Goal: Check status: Check status

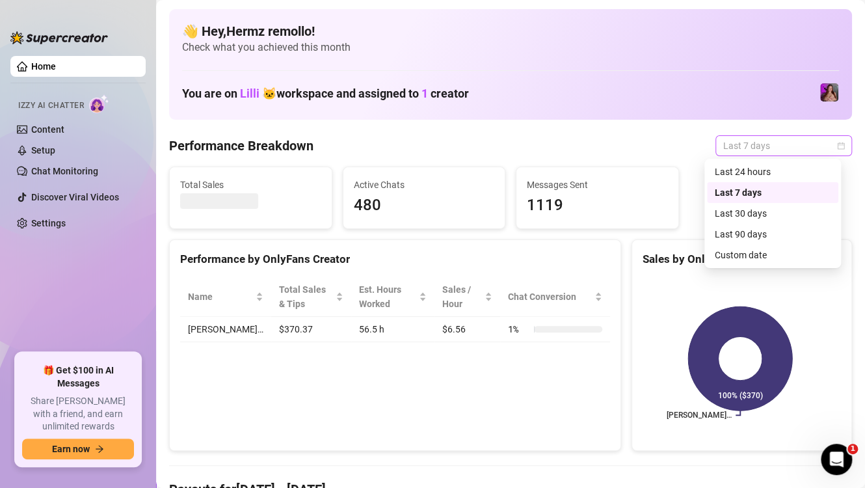
click at [807, 148] on span "Last 7 days" at bounding box center [783, 146] width 121 height 20
click at [837, 147] on icon "calendar" at bounding box center [841, 146] width 8 height 8
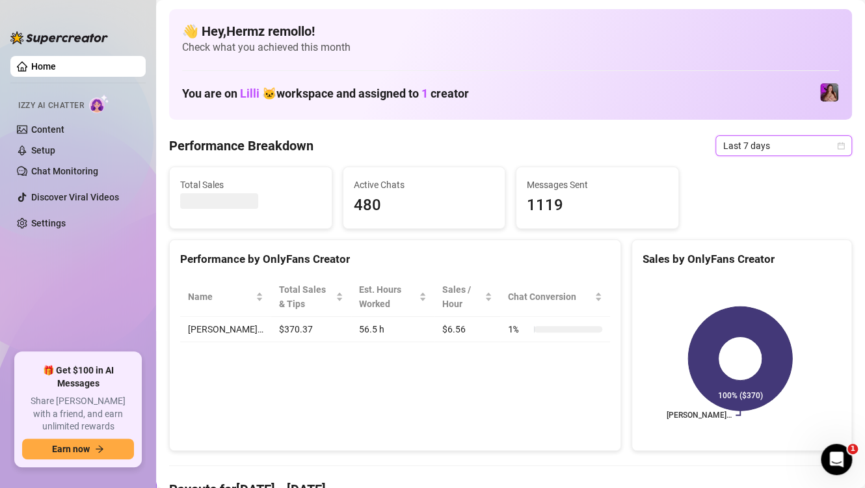
click at [837, 147] on icon "calendar" at bounding box center [841, 146] width 8 height 8
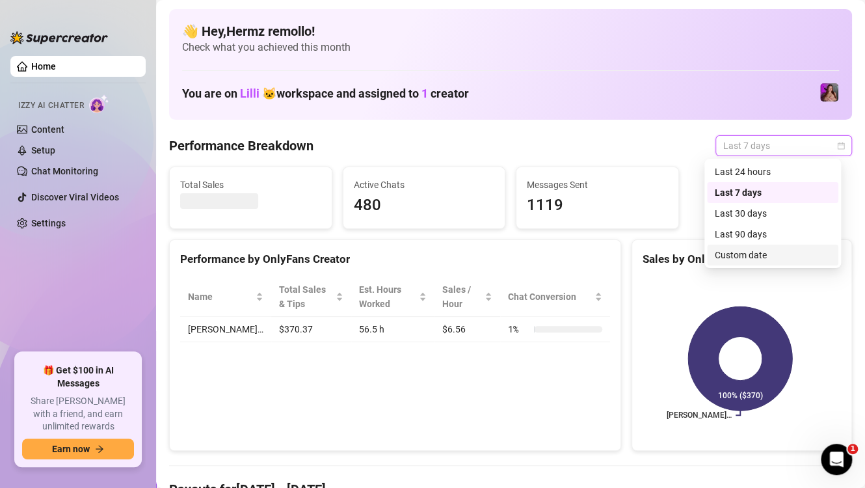
click at [759, 257] on div "Custom date" at bounding box center [772, 255] width 116 height 14
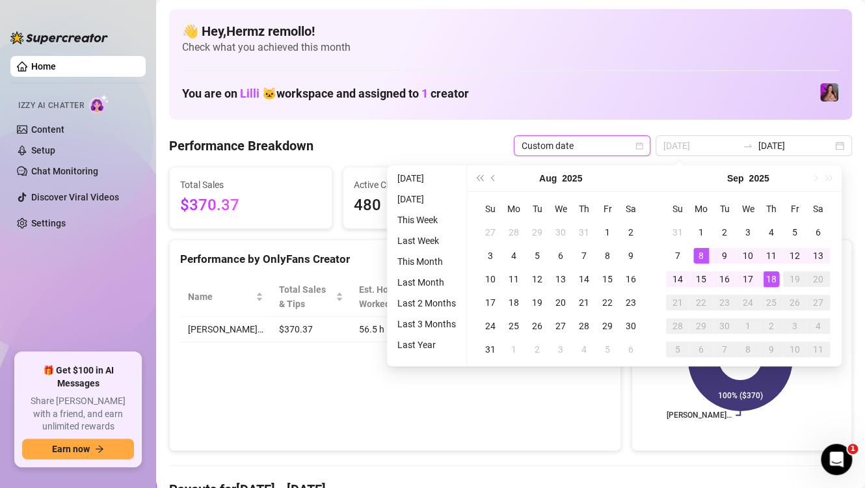
type input "[DATE]"
click at [703, 252] on div "8" at bounding box center [701, 256] width 16 height 16
type input "[DATE]"
click at [774, 276] on div "18" at bounding box center [771, 279] width 16 height 16
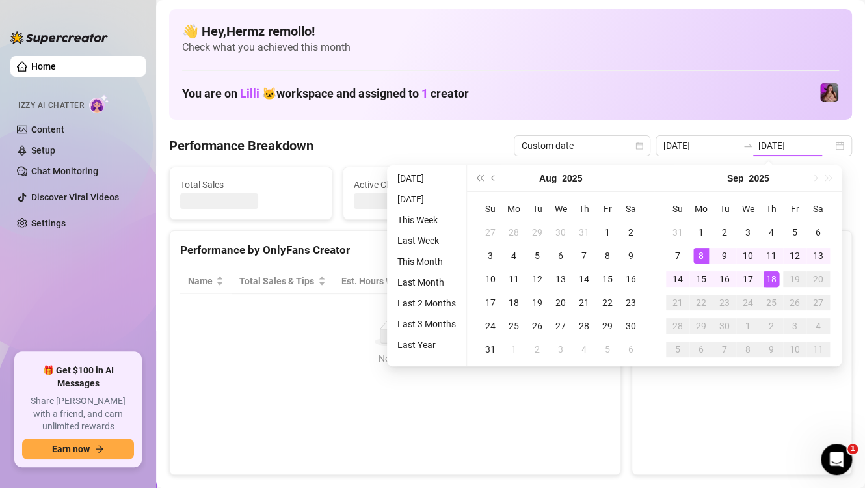
type input "[DATE]"
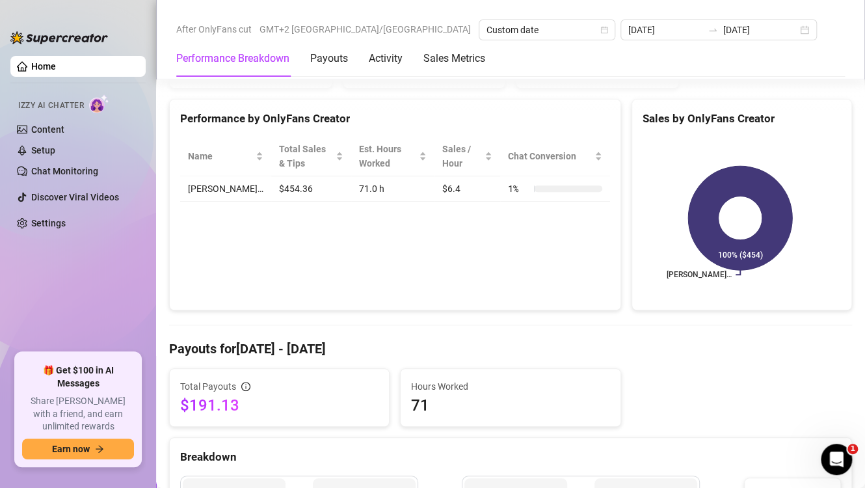
scroll to position [130, 0]
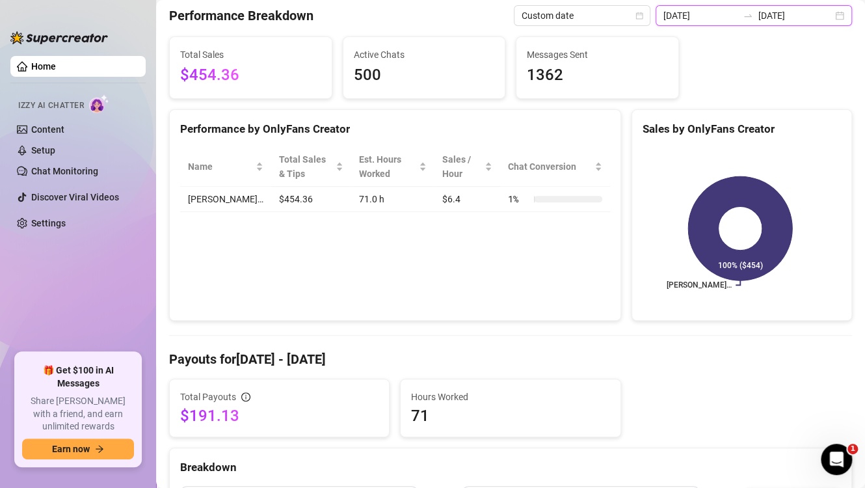
click at [722, 17] on input "[DATE]" at bounding box center [700, 15] width 74 height 14
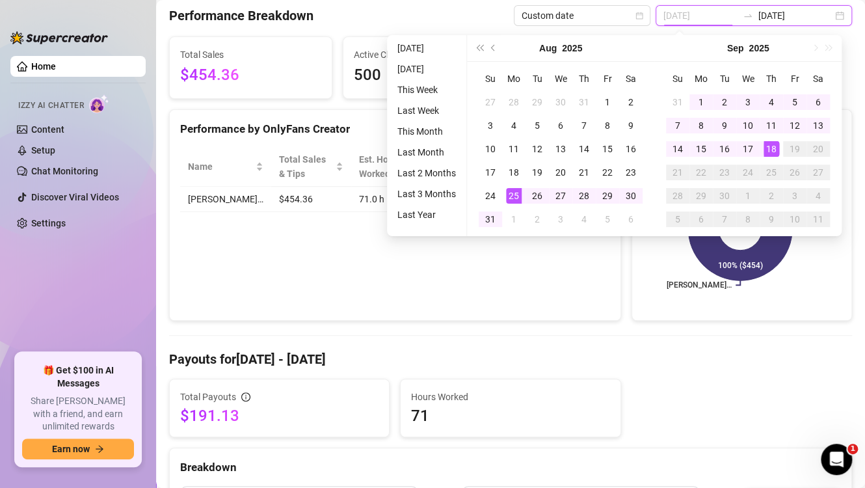
type input "[DATE]"
click at [516, 198] on div "25" at bounding box center [514, 196] width 16 height 16
type input "[DATE]"
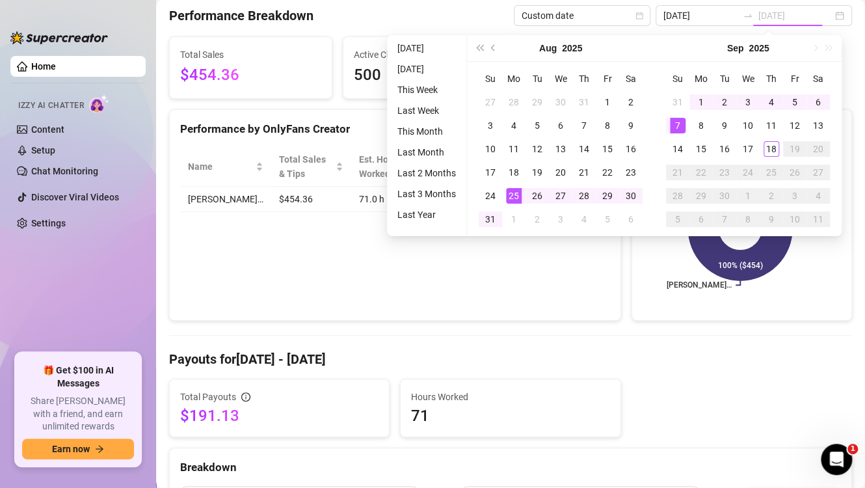
click at [683, 122] on div "7" at bounding box center [678, 126] width 16 height 16
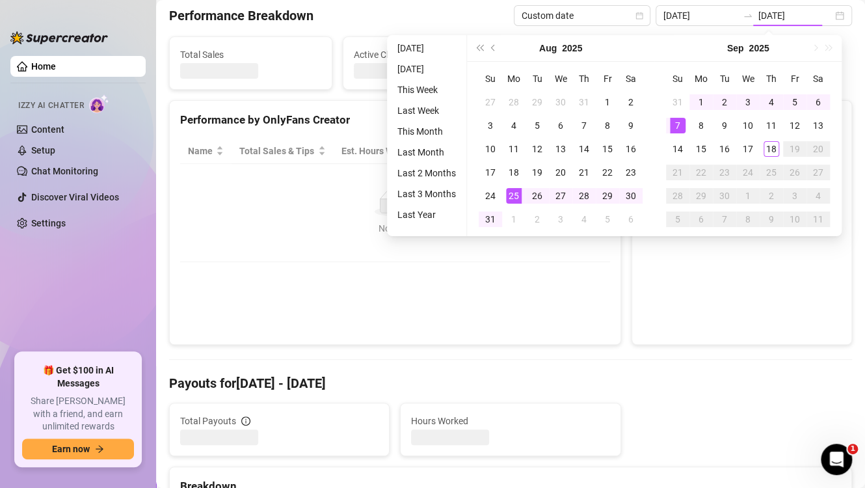
type input "[DATE]"
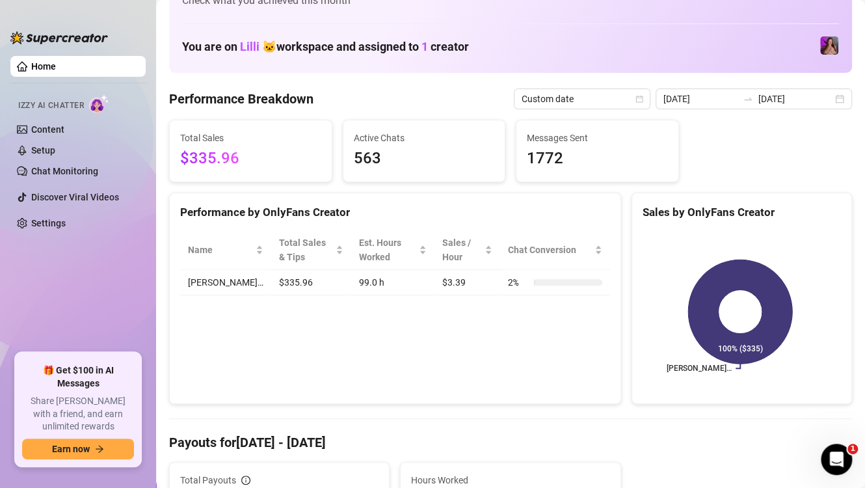
scroll to position [0, 0]
